Goal: Task Accomplishment & Management: Use online tool/utility

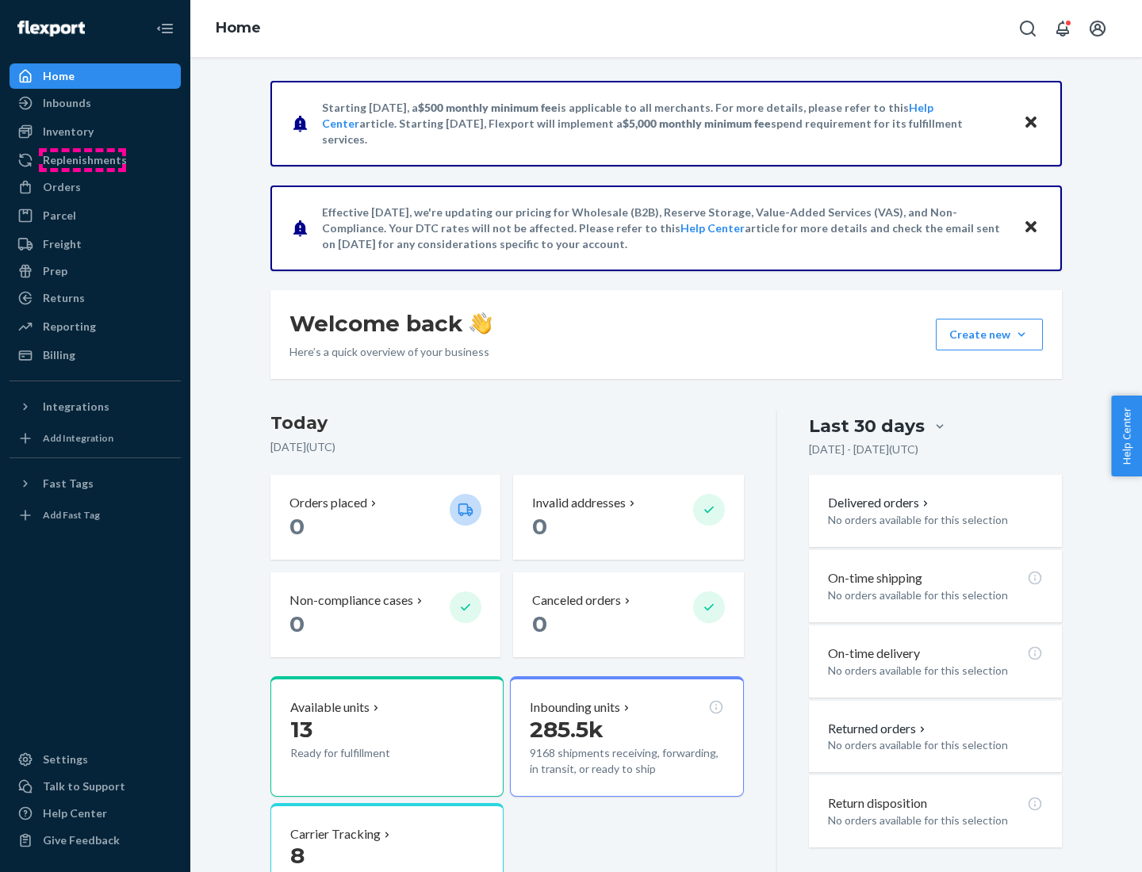
click at [82, 160] on div "Replenishments" at bounding box center [85, 160] width 84 height 16
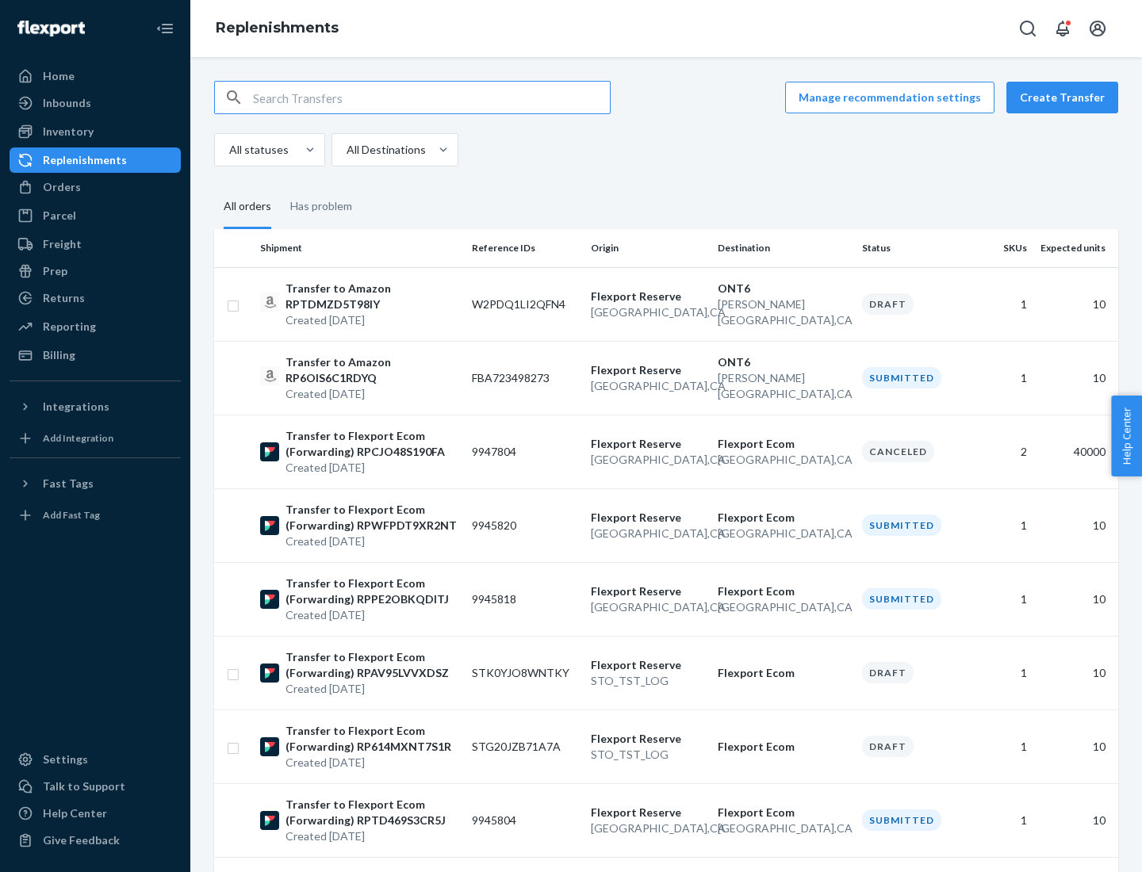
click at [1065, 98] on button "Create Transfer" at bounding box center [1062, 98] width 112 height 32
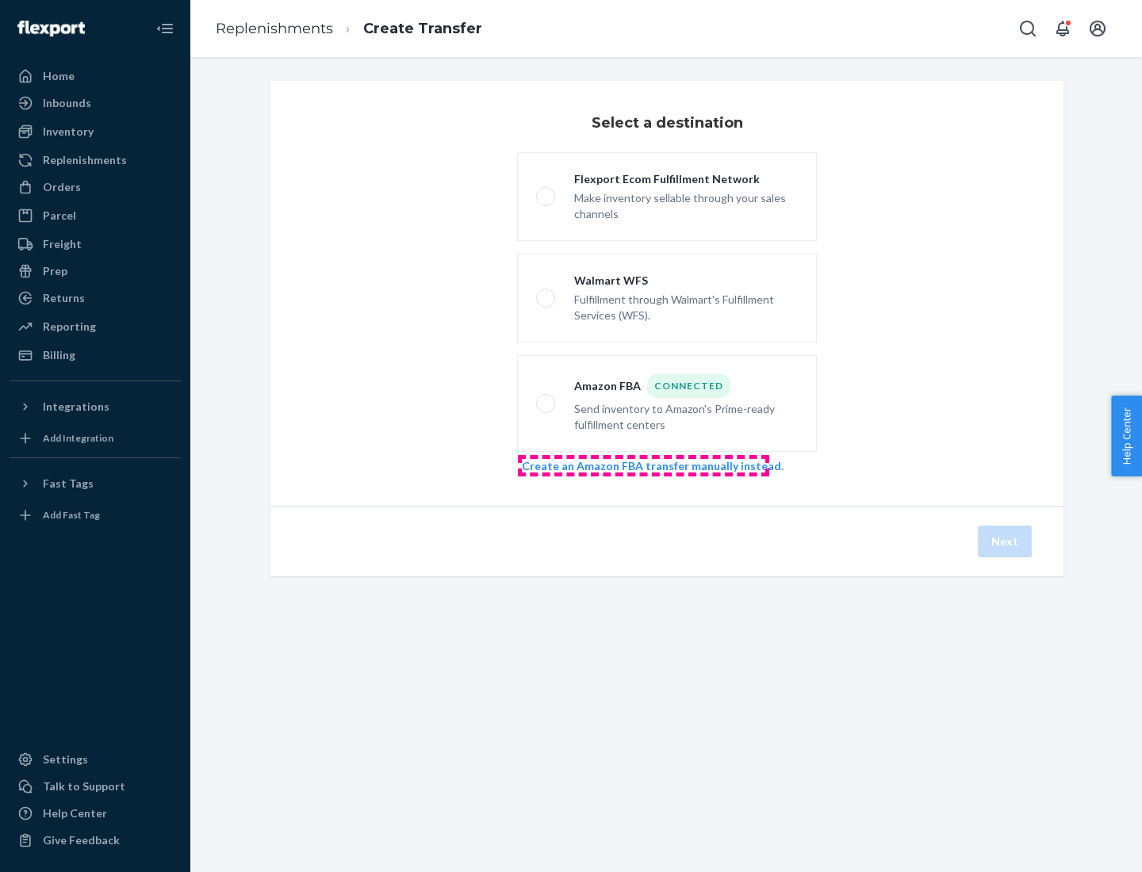
click at [643, 465] on link "Create an Amazon FBA transfer manually instead" at bounding box center [651, 465] width 259 height 13
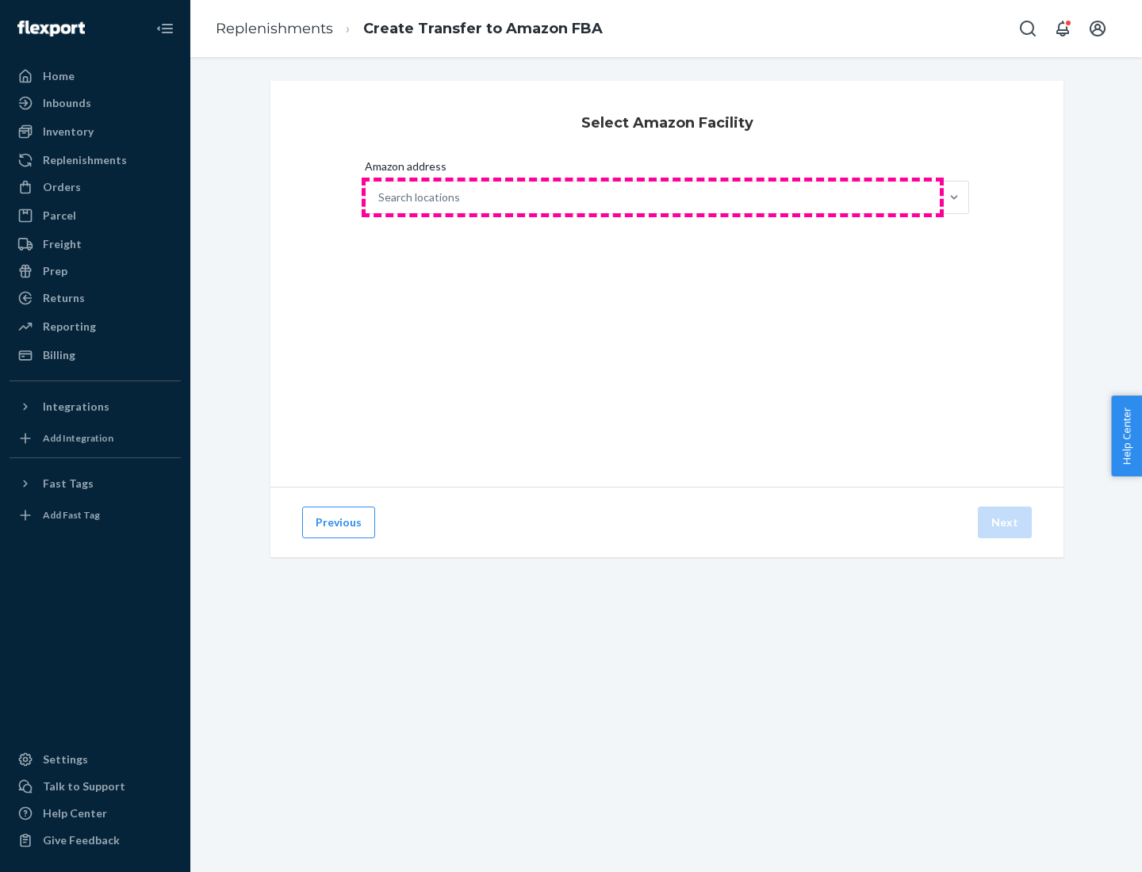
click at [652, 197] on div "Search locations" at bounding box center [652, 198] width 574 height 32
click at [380, 197] on input "Amazon address Search locations" at bounding box center [379, 197] width 2 height 16
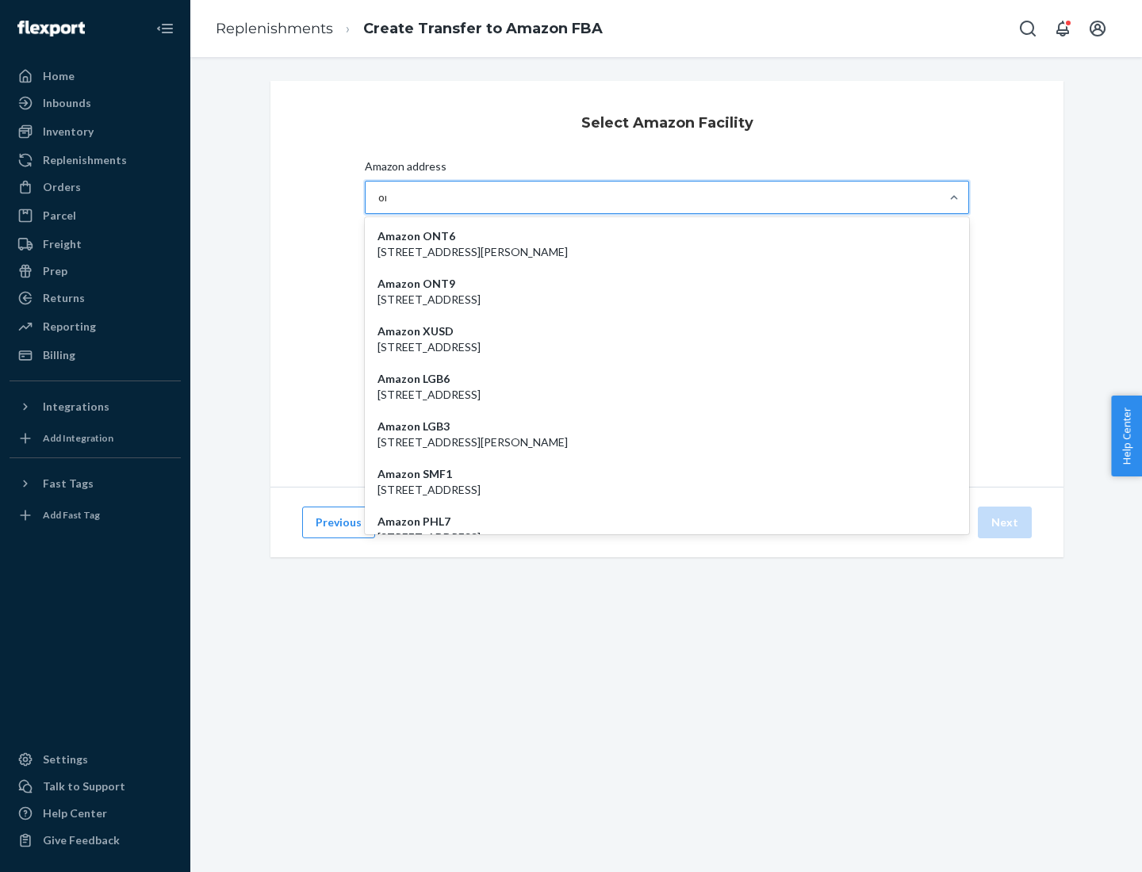
type input "ont6"
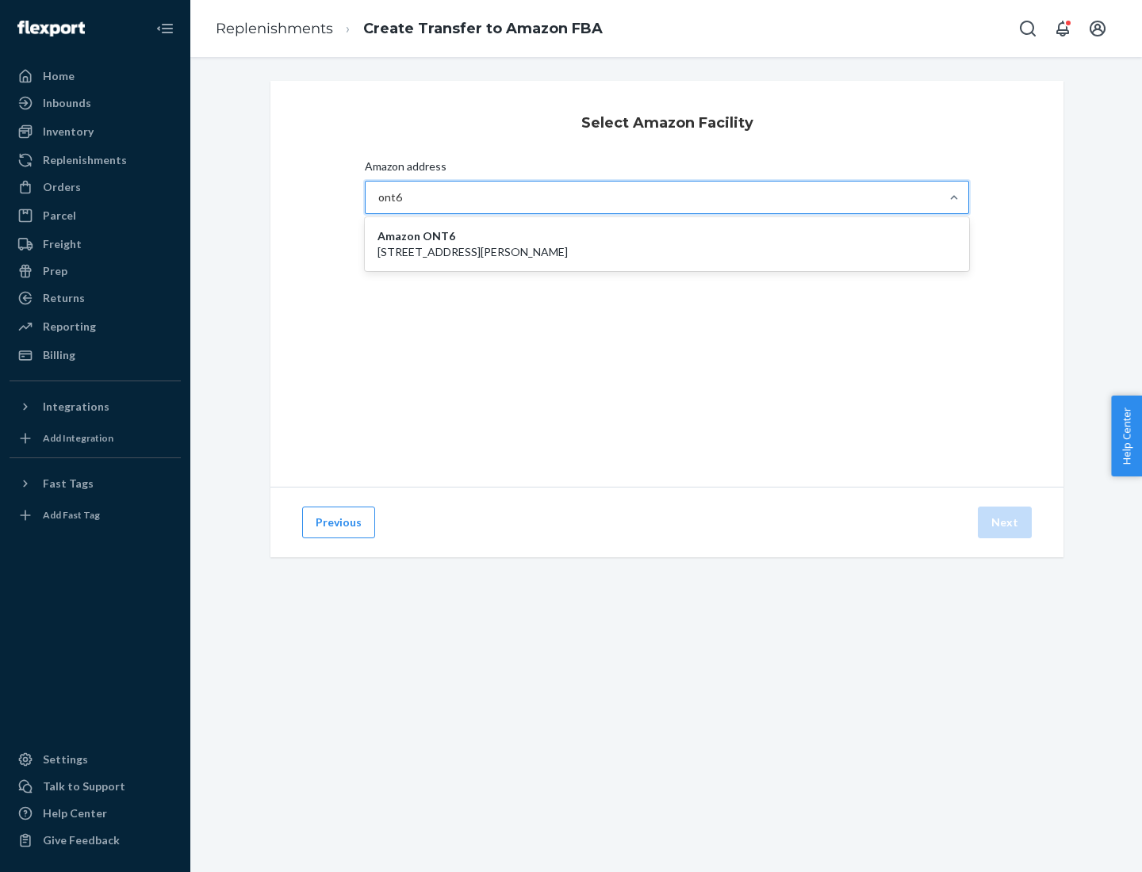
click at [667, 244] on p "[STREET_ADDRESS][PERSON_NAME]" at bounding box center [666, 252] width 579 height 16
click at [403, 205] on input "ont6" at bounding box center [390, 197] width 25 height 16
click at [1005, 522] on button "Next" at bounding box center [1004, 523] width 54 height 32
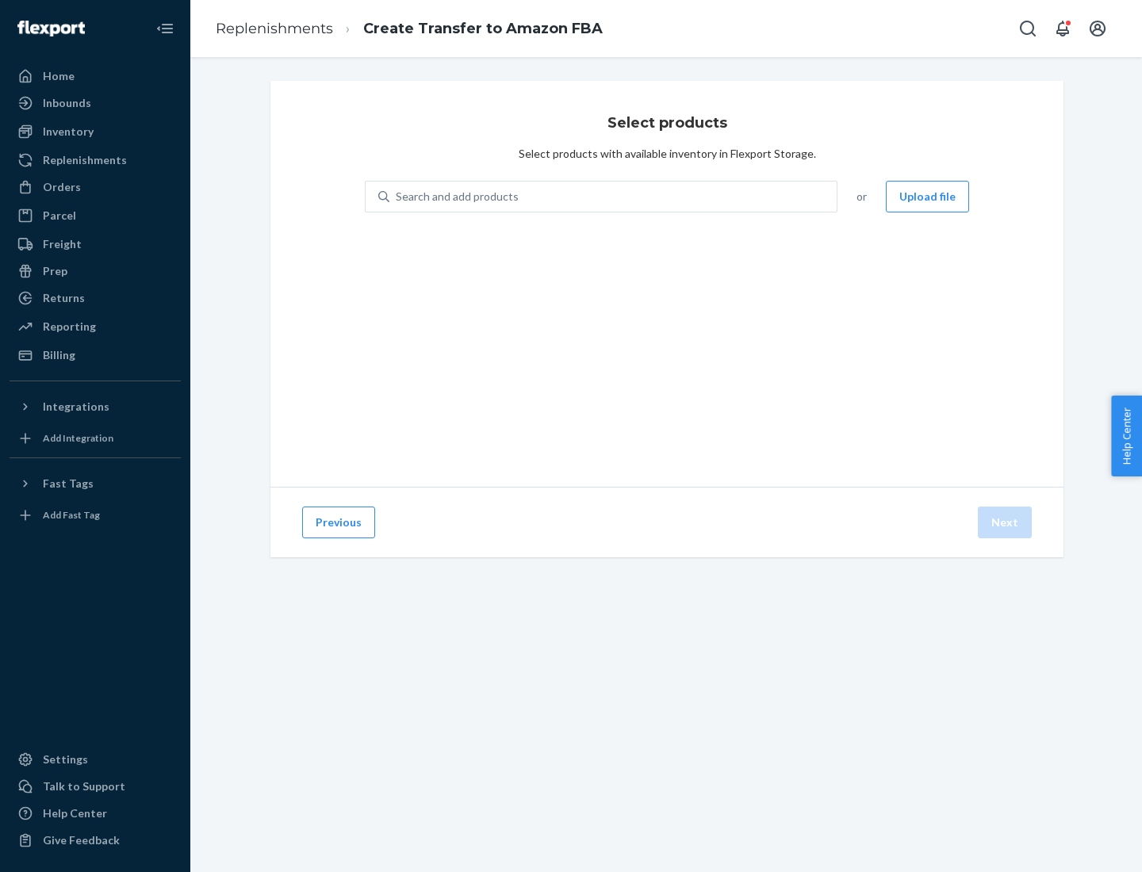
click at [455, 197] on div "Search and add products" at bounding box center [457, 197] width 123 height 16
click at [397, 197] on input "Search and add products" at bounding box center [397, 197] width 2 height 16
type input "test"
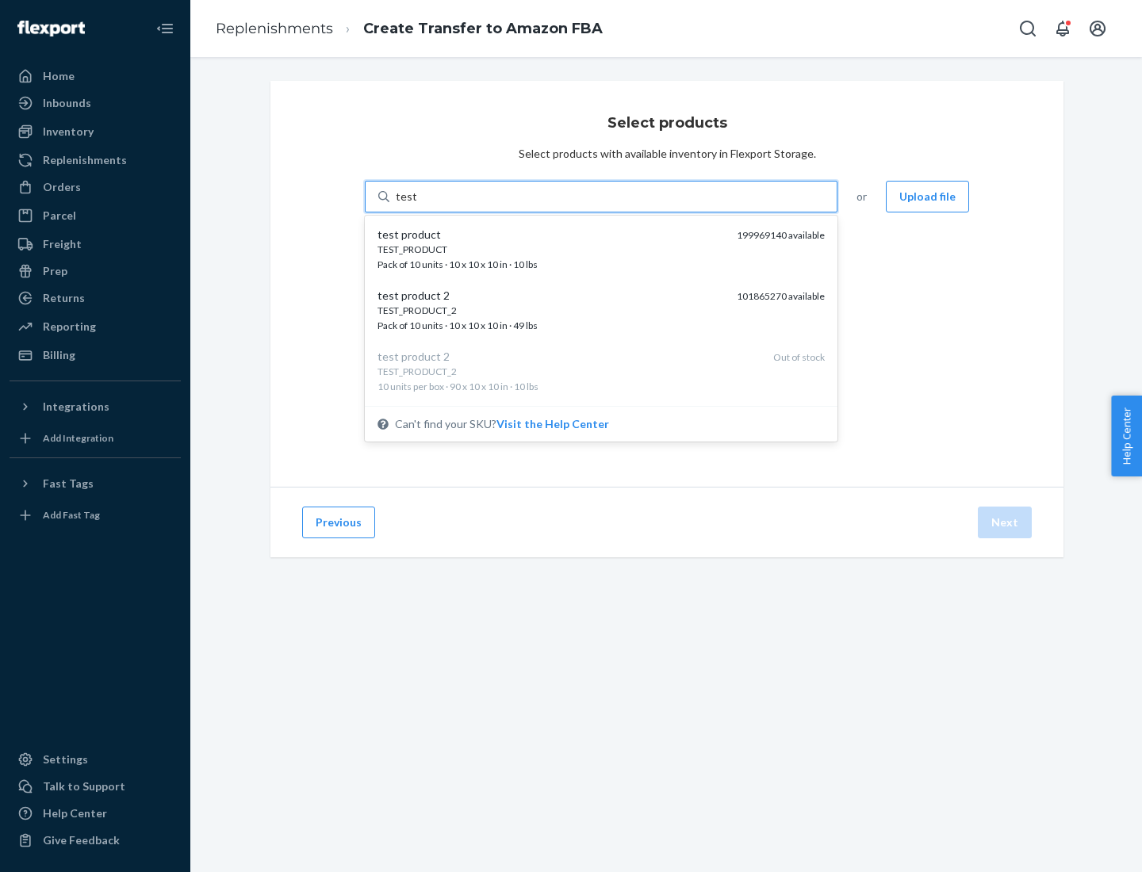
scroll to position [8, 0]
click at [551, 310] on div "TEST_PRODUCT_2 Pack of 10 units · 10 x 10 x 10 in · 49 lbs" at bounding box center [550, 310] width 346 height 29
click at [416, 205] on input "test" at bounding box center [406, 197] width 21 height 16
